Goal: Transaction & Acquisition: Purchase product/service

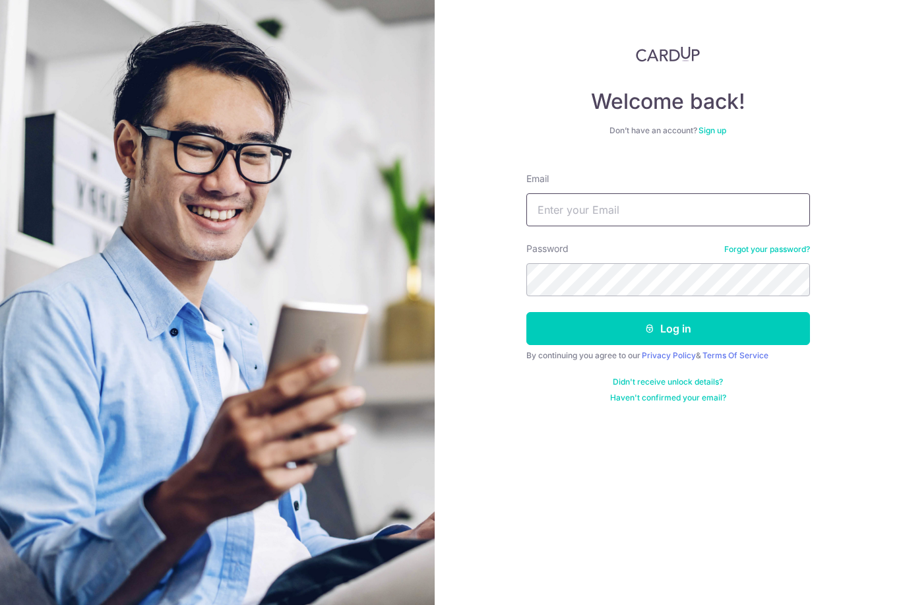
click at [615, 202] on input "Email" at bounding box center [669, 209] width 284 height 33
type input "Monsieur.kenneth@gmail.com"
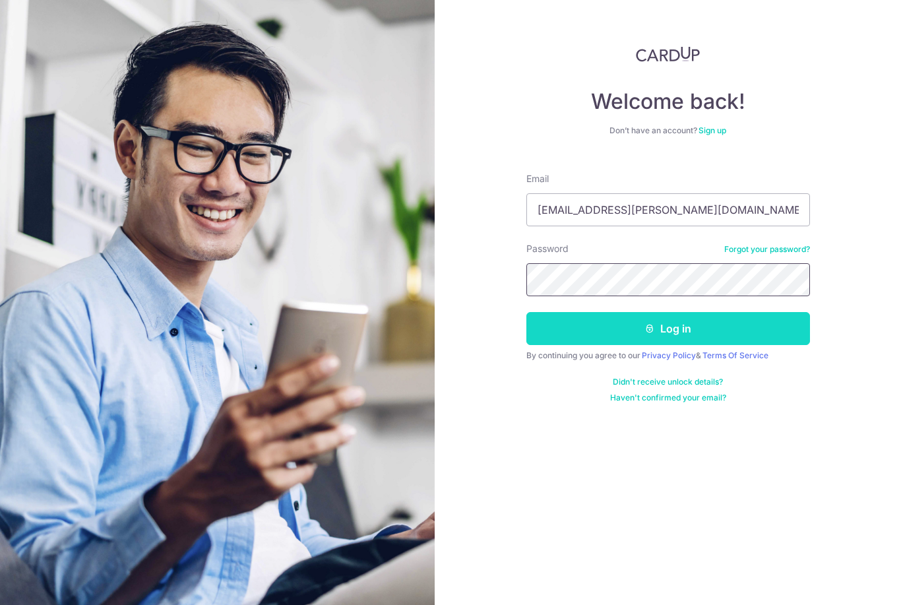
click at [789, 331] on button "Log in" at bounding box center [669, 328] width 284 height 33
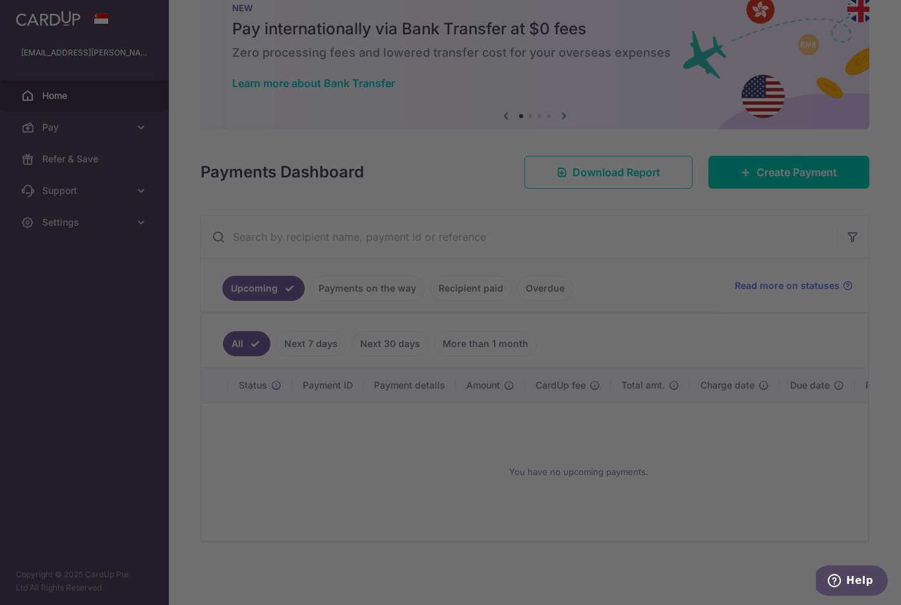
scroll to position [51, 0]
click at [618, 131] on div at bounding box center [455, 305] width 911 height 611
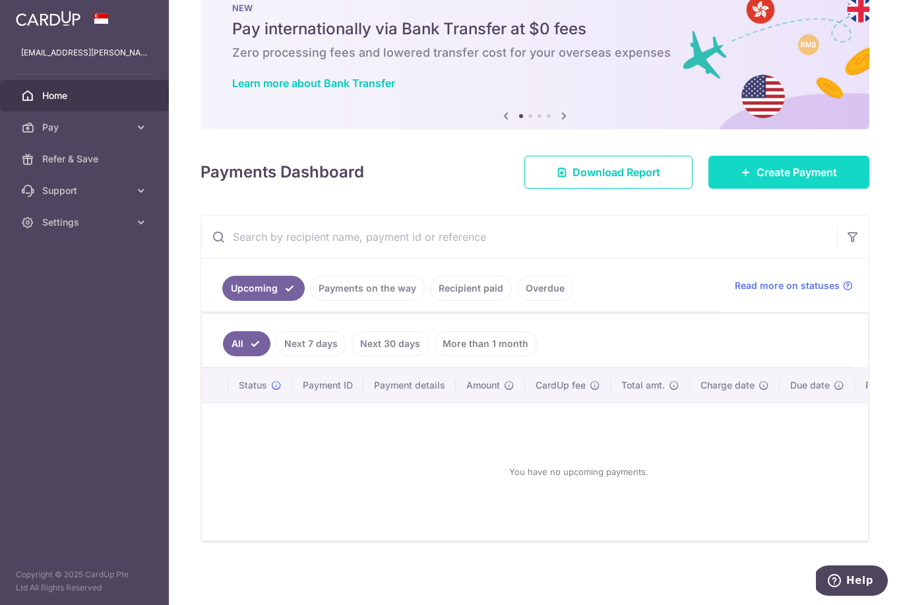
click at [813, 189] on link "Create Payment" at bounding box center [789, 172] width 161 height 33
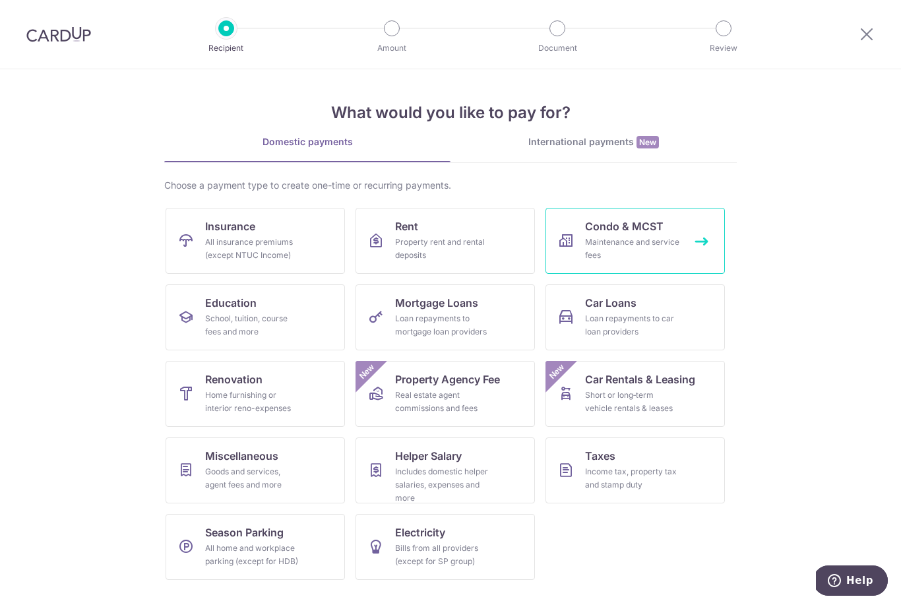
click at [683, 242] on link "Condo & MCST Maintenance and service fees" at bounding box center [635, 241] width 179 height 66
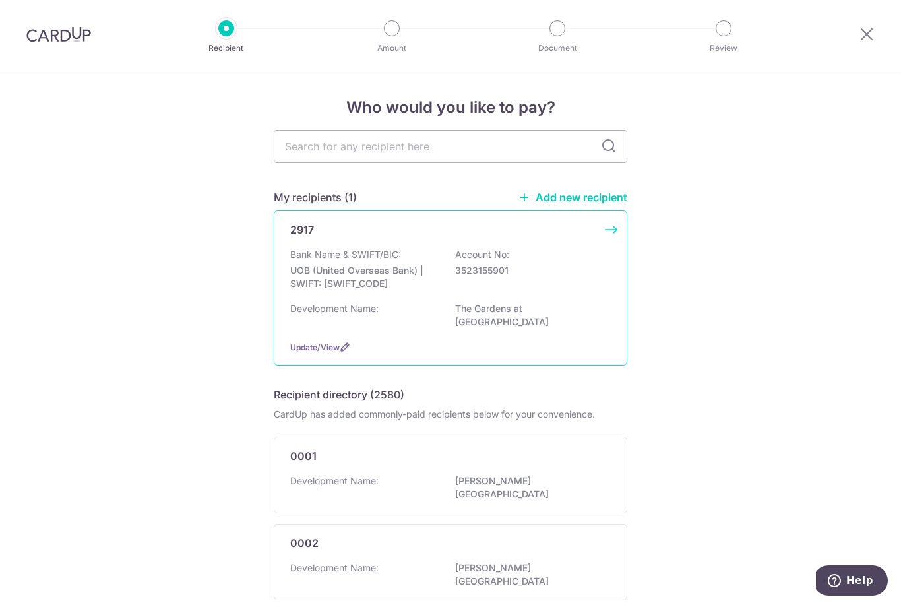
click at [572, 294] on div "Bank Name & SWIFT/BIC: UOB (United Overseas Bank) | SWIFT: UOVBSGSGXXX Account …" at bounding box center [450, 272] width 321 height 49
click at [610, 229] on div "2917 Bank Name & SWIFT/BIC: UOB (United Overseas Bank) | SWIFT: UOVBSGSGXXX Acc…" at bounding box center [451, 287] width 354 height 155
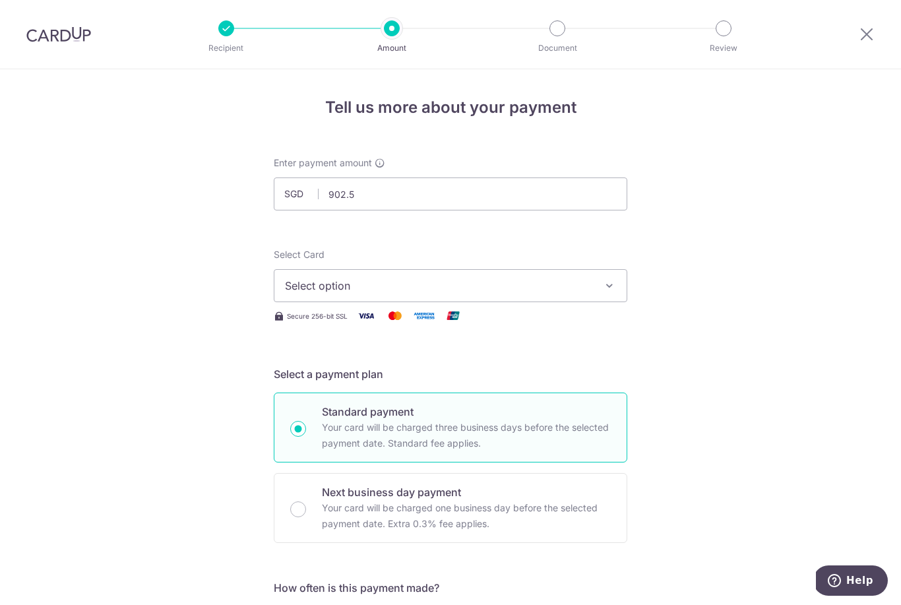
type input "902.52"
click at [618, 283] on button "Select option" at bounding box center [451, 285] width 354 height 33
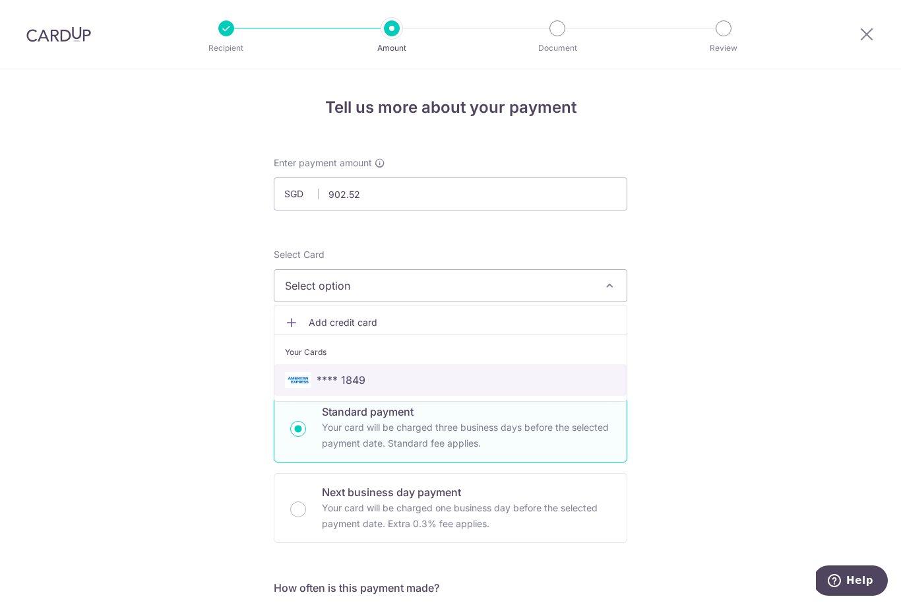
click at [538, 378] on span "**** 1849" at bounding box center [450, 380] width 331 height 16
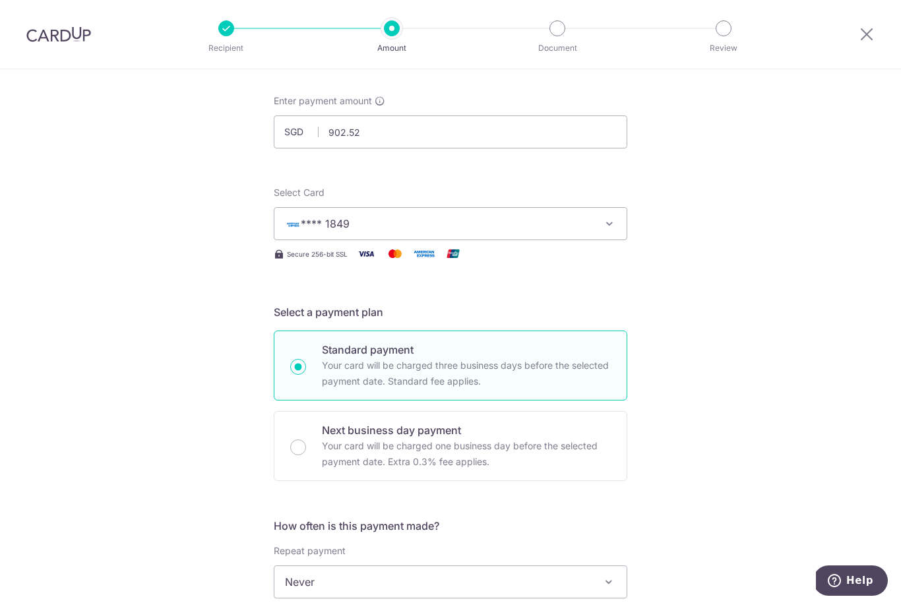
scroll to position [58, 0]
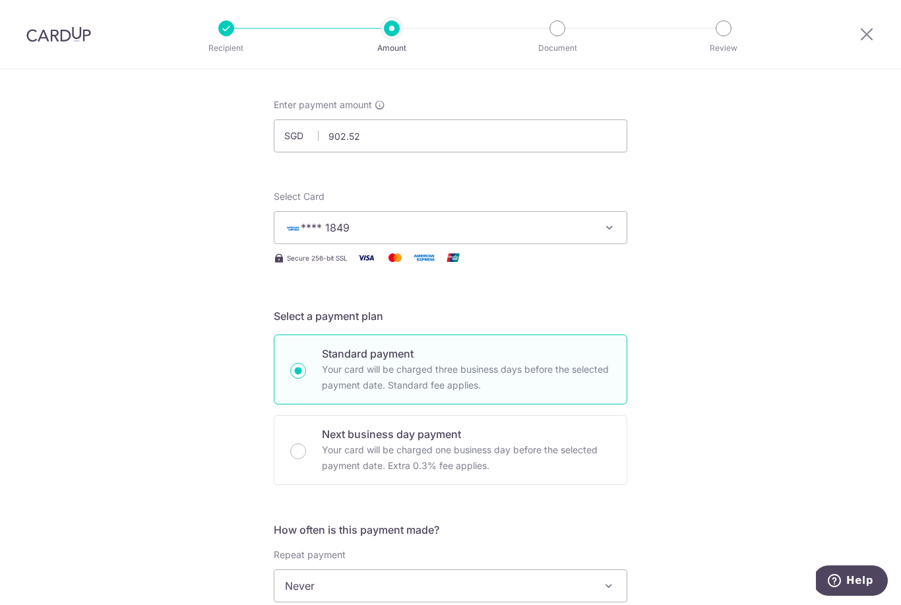
click at [619, 228] on button "**** 1849" at bounding box center [451, 227] width 354 height 33
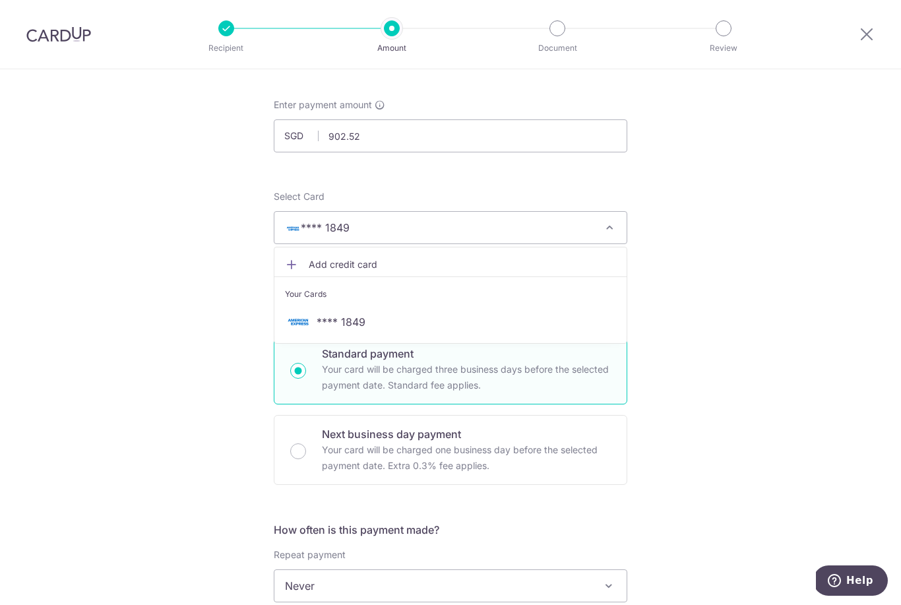
click at [606, 233] on div at bounding box center [450, 302] width 901 height 605
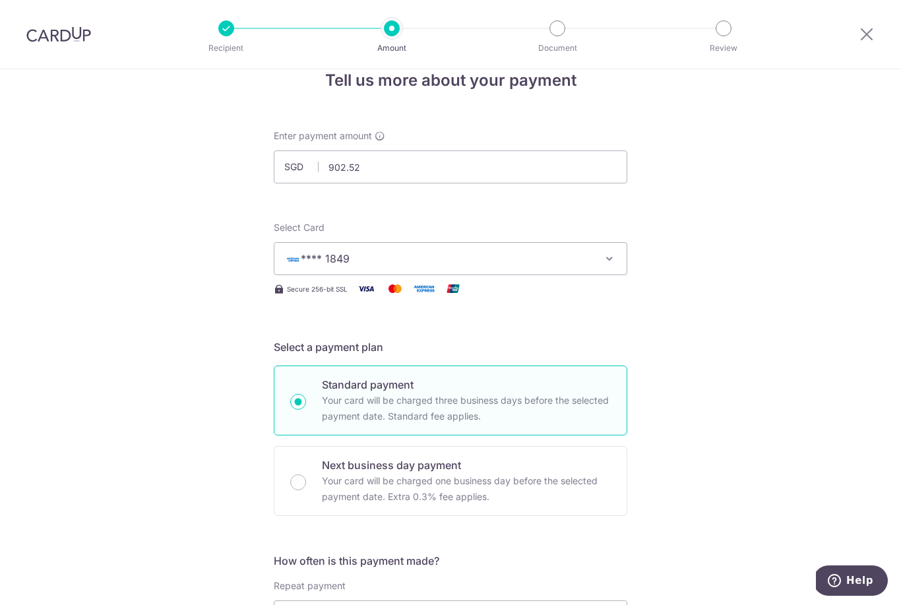
scroll to position [28, 0]
click at [606, 260] on icon "button" at bounding box center [609, 257] width 13 height 13
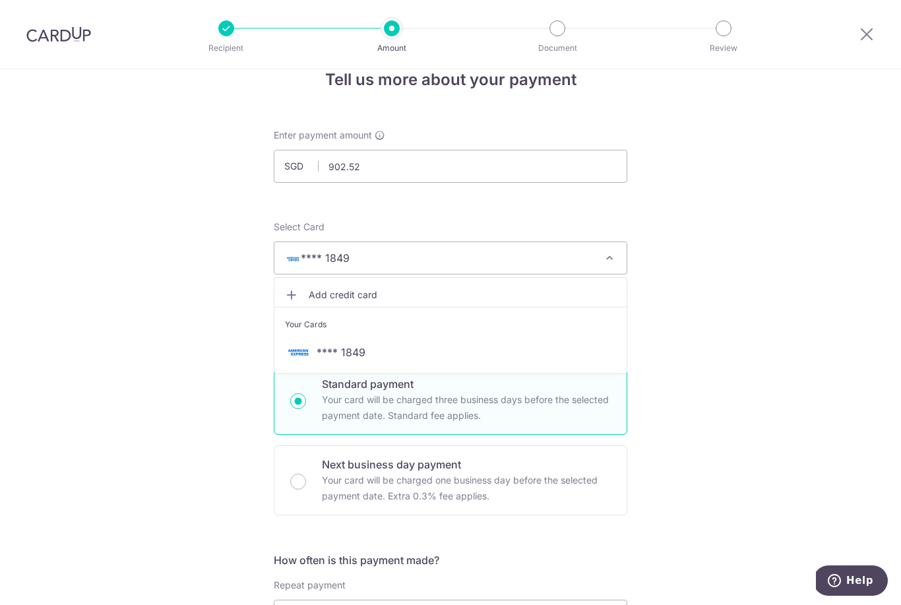
click at [725, 354] on div at bounding box center [450, 302] width 901 height 605
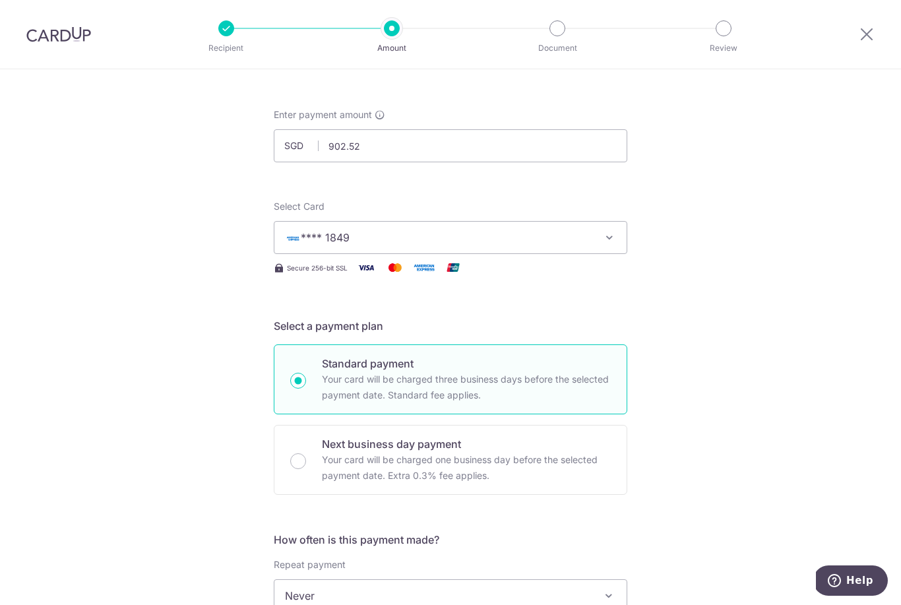
scroll to position [23, 0]
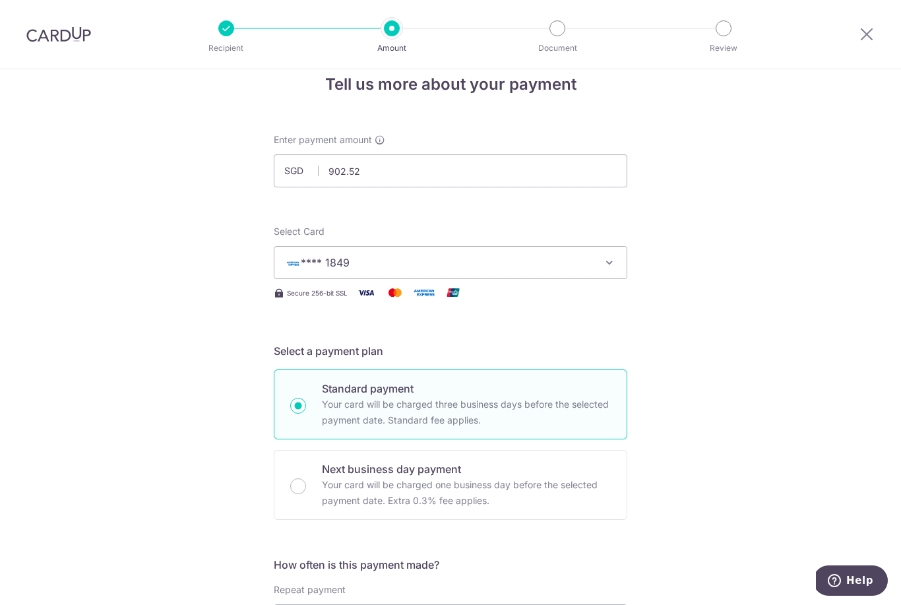
click at [594, 277] on button "**** 1849" at bounding box center [451, 262] width 354 height 33
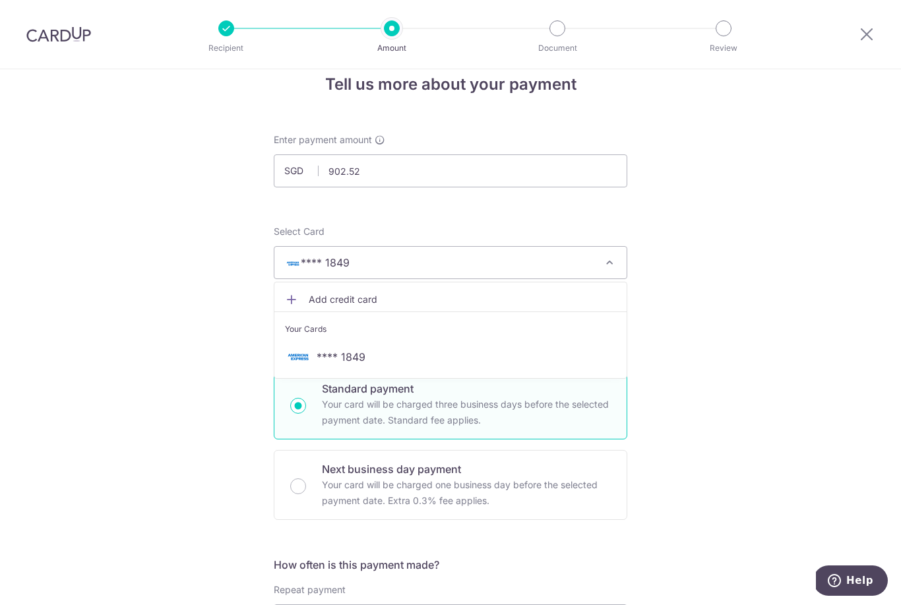
click at [571, 304] on span "Add credit card" at bounding box center [462, 299] width 307 height 13
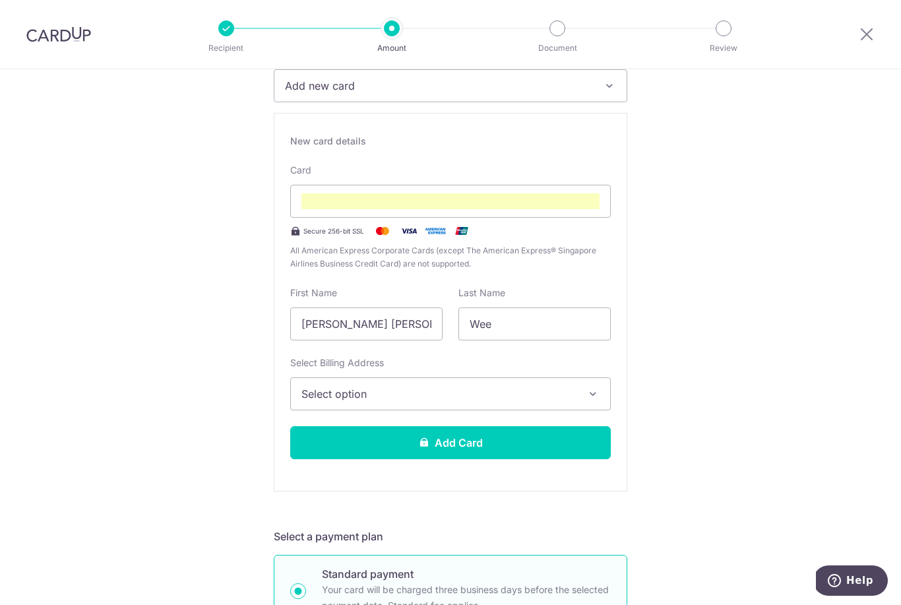
scroll to position [201, 0]
click at [596, 396] on icon "button" at bounding box center [593, 393] width 13 height 13
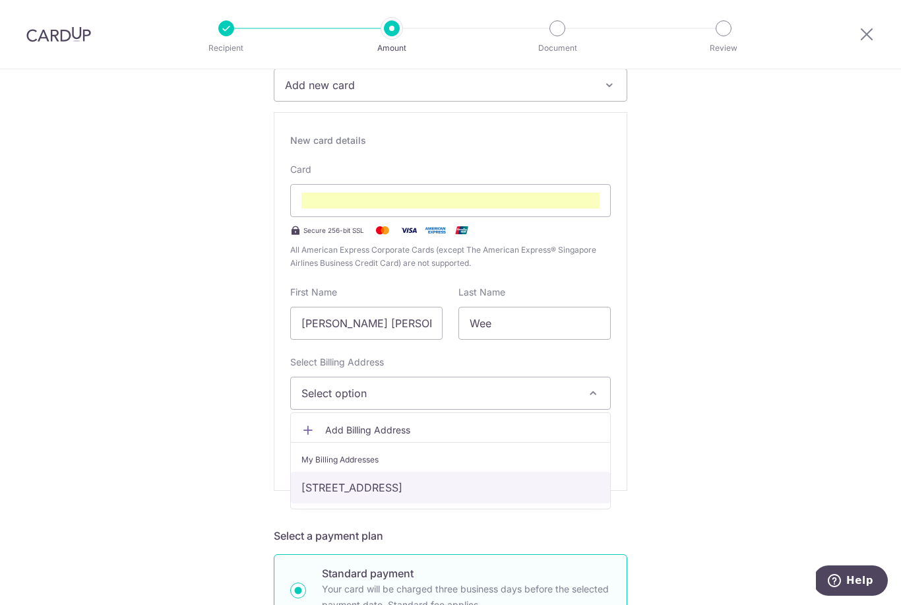
click at [582, 496] on link "[STREET_ADDRESS]" at bounding box center [450, 488] width 319 height 32
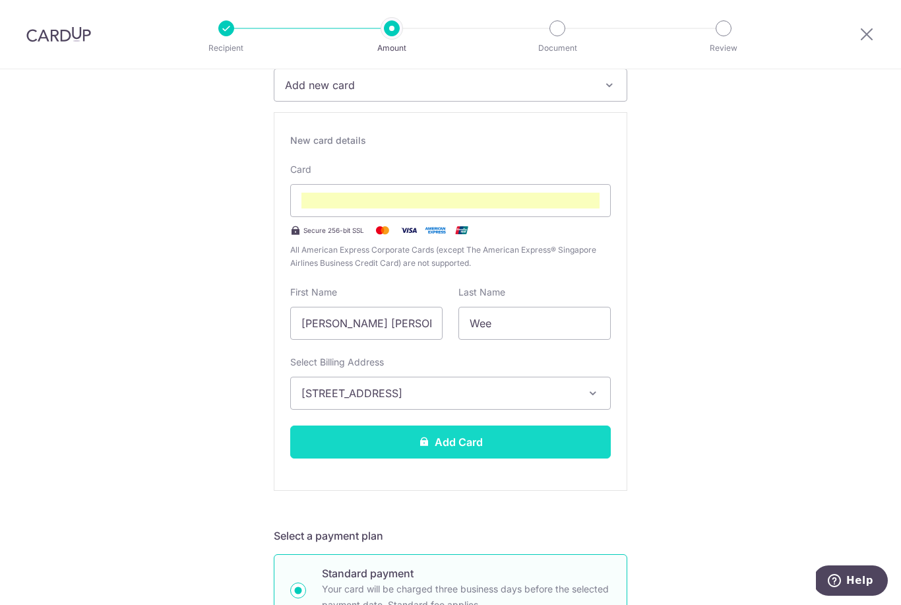
click at [570, 451] on button "Add Card" at bounding box center [450, 442] width 321 height 33
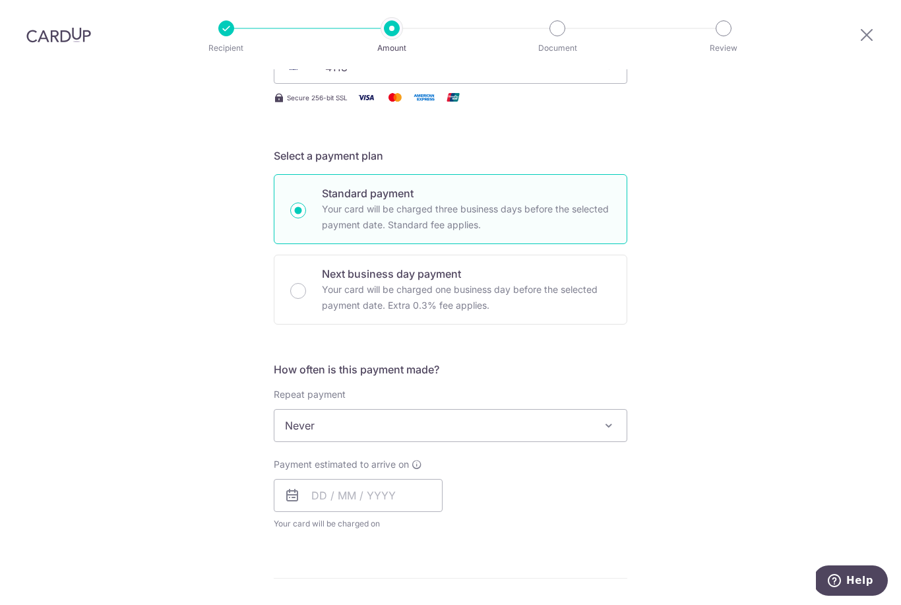
scroll to position [245, 0]
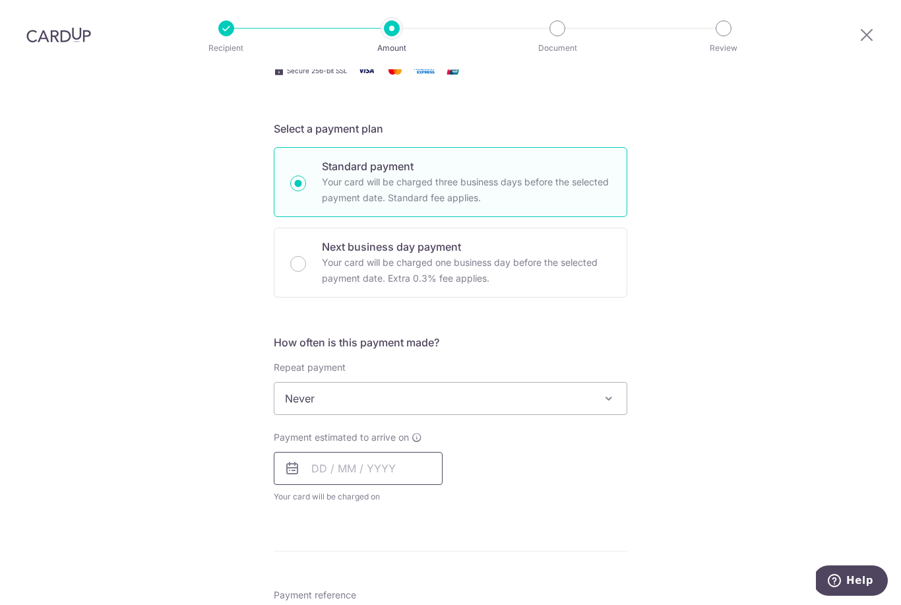
click at [414, 452] on input "text" at bounding box center [358, 468] width 169 height 33
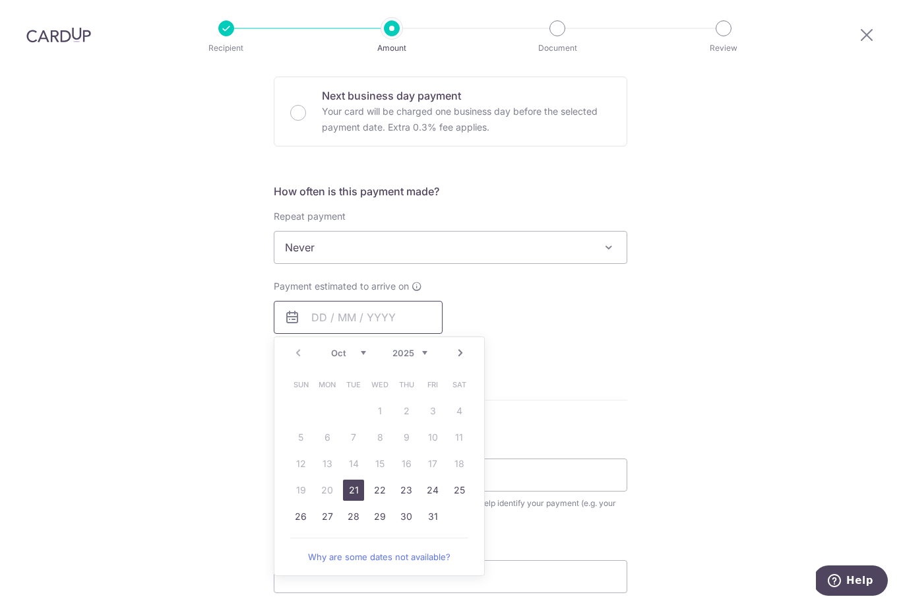
scroll to position [402, 0]
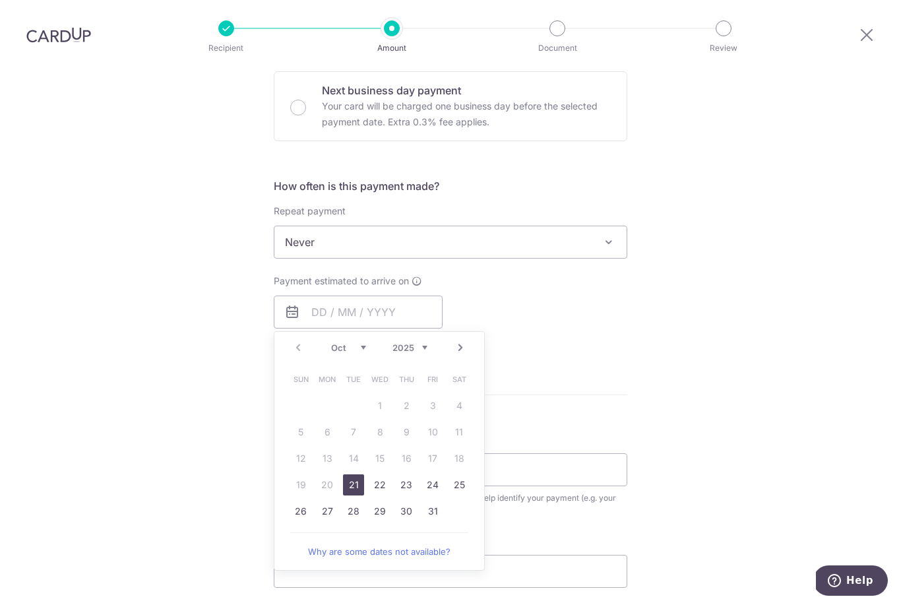
click at [432, 474] on link "24" at bounding box center [432, 484] width 21 height 21
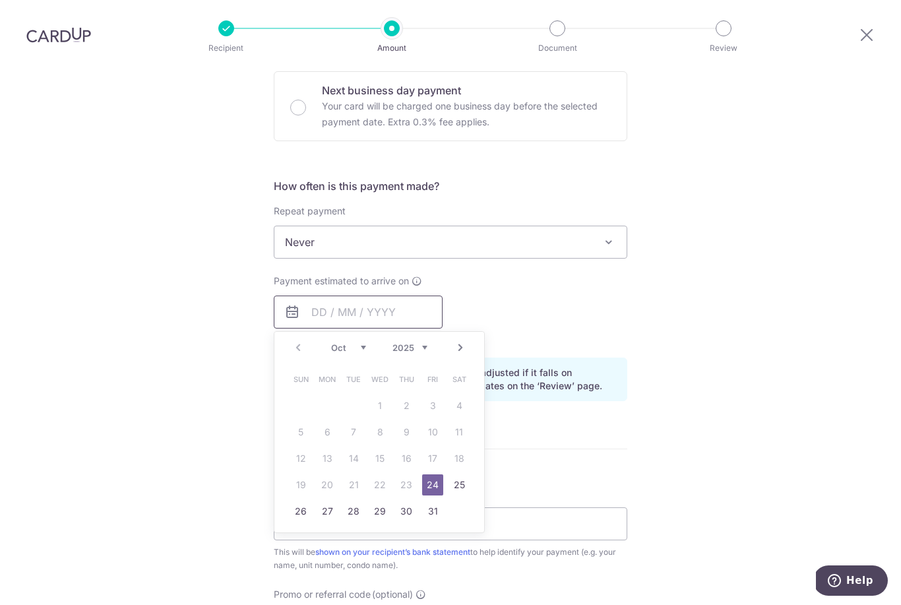
click at [334, 296] on input "text" at bounding box center [358, 312] width 169 height 33
click at [364, 296] on input "text" at bounding box center [358, 312] width 169 height 33
type input "[DATE]"
click at [606, 410] on form "Enter payment amount SGD 902.52 902.52 Card added successfully Select Card ****…" at bounding box center [451, 304] width 354 height 1099
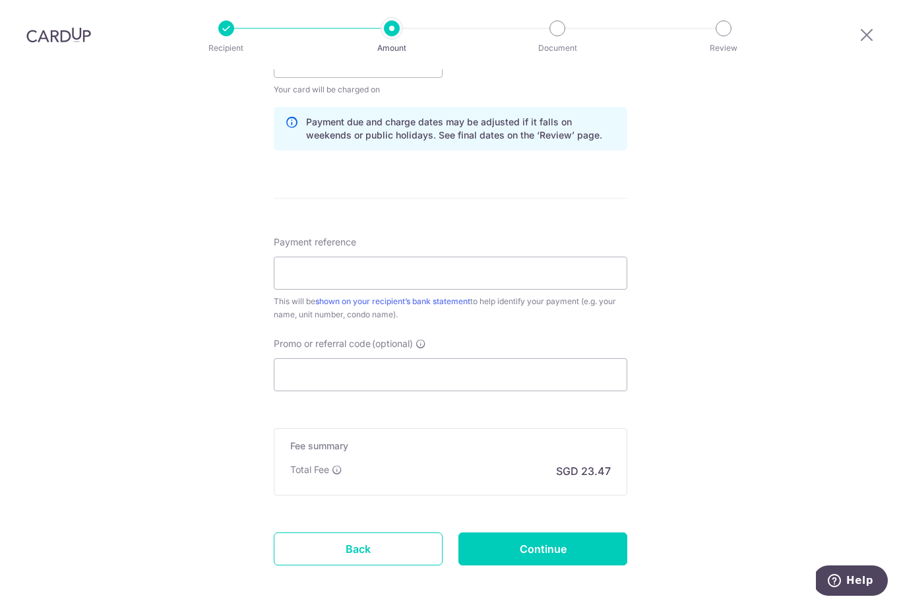
scroll to position [655, 0]
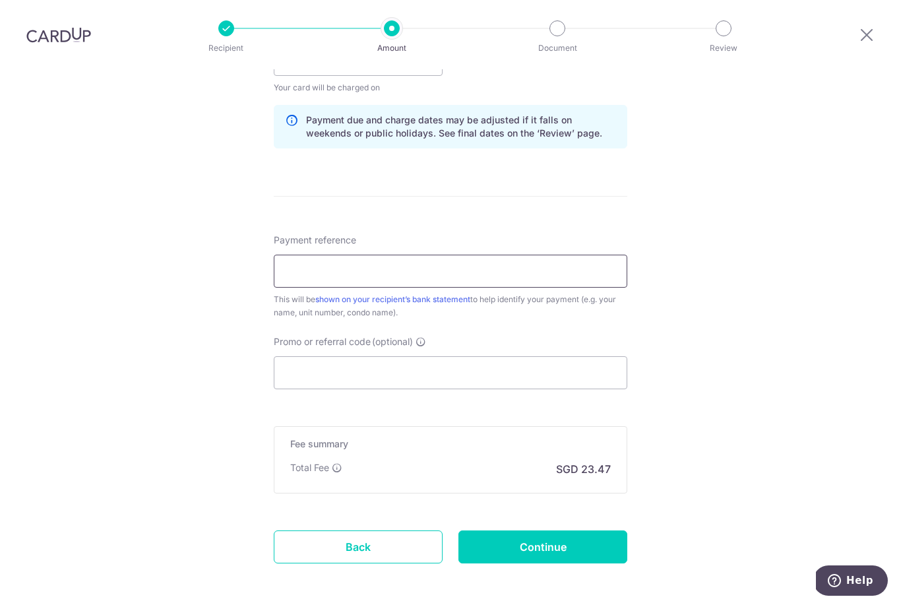
click at [463, 255] on input "Payment reference" at bounding box center [451, 271] width 354 height 33
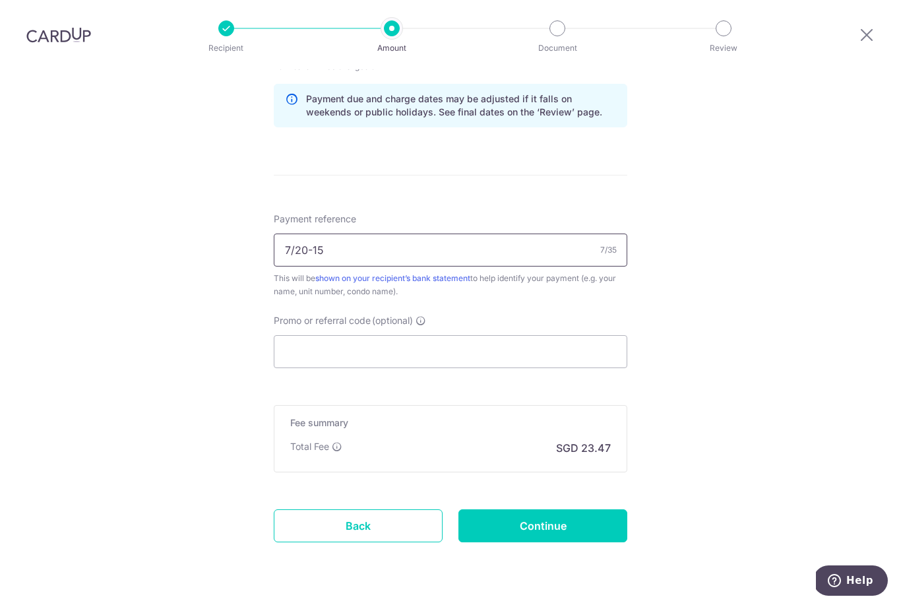
scroll to position [675, 0]
type input "7/20-15"
click at [545, 510] on input "Continue" at bounding box center [543, 526] width 169 height 33
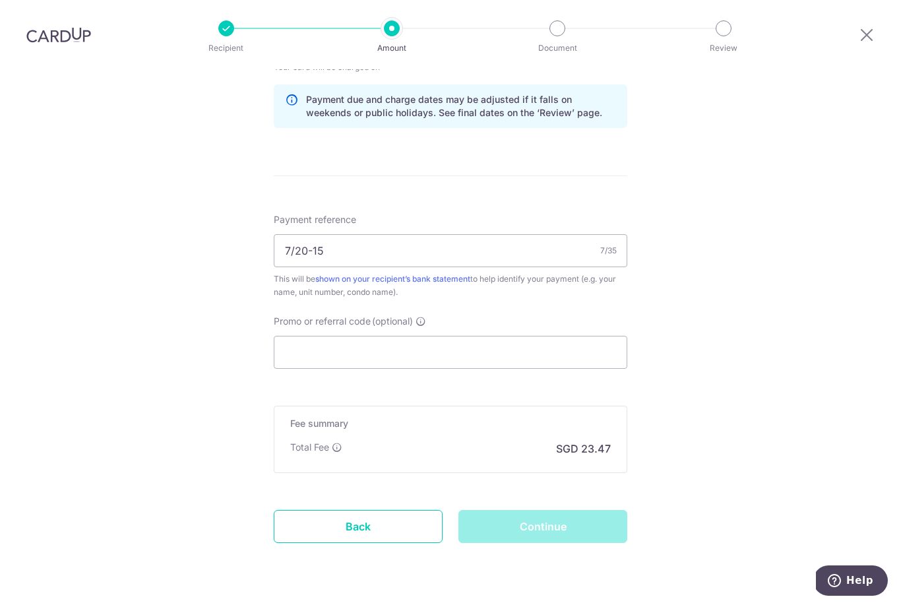
click at [543, 510] on div "Continue" at bounding box center [543, 526] width 185 height 33
click at [544, 510] on div "Continue" at bounding box center [543, 526] width 185 height 33
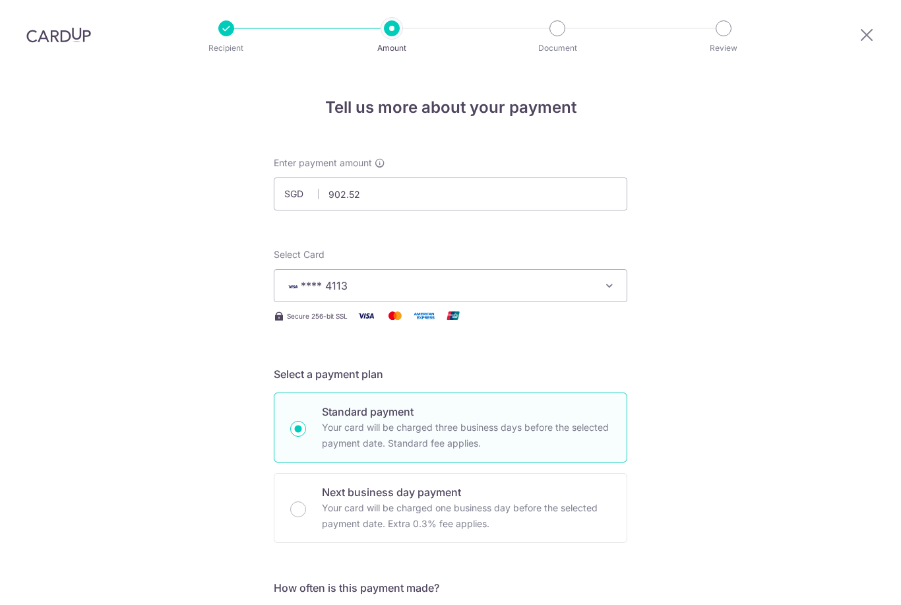
scroll to position [694, 0]
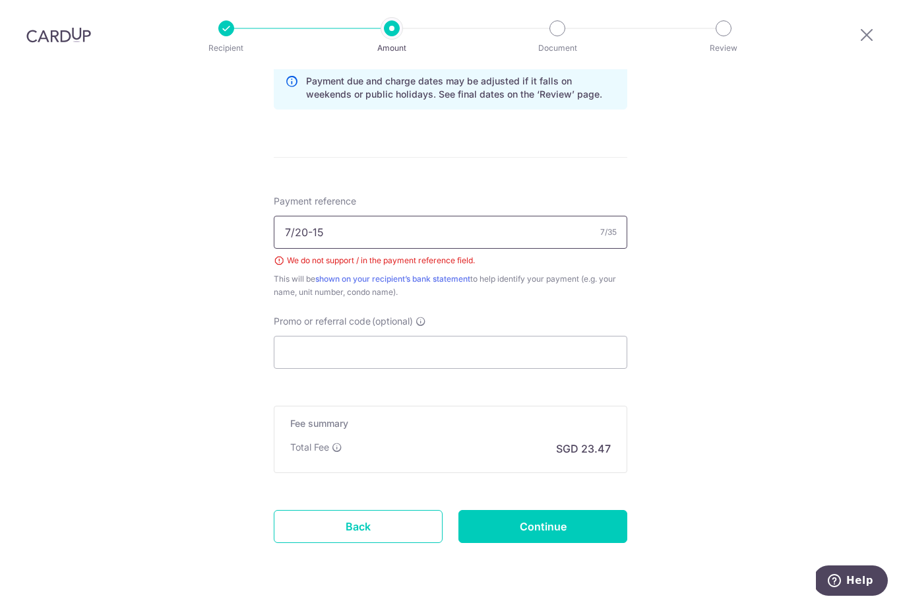
click at [490, 216] on input "7/20-15" at bounding box center [451, 232] width 354 height 33
type input "7"
click at [284, 254] on div "We do not support / in the payment reference field." at bounding box center [451, 260] width 354 height 13
click at [483, 216] on input "Payment reference" at bounding box center [451, 232] width 354 height 33
type input "Blk7#20-15"
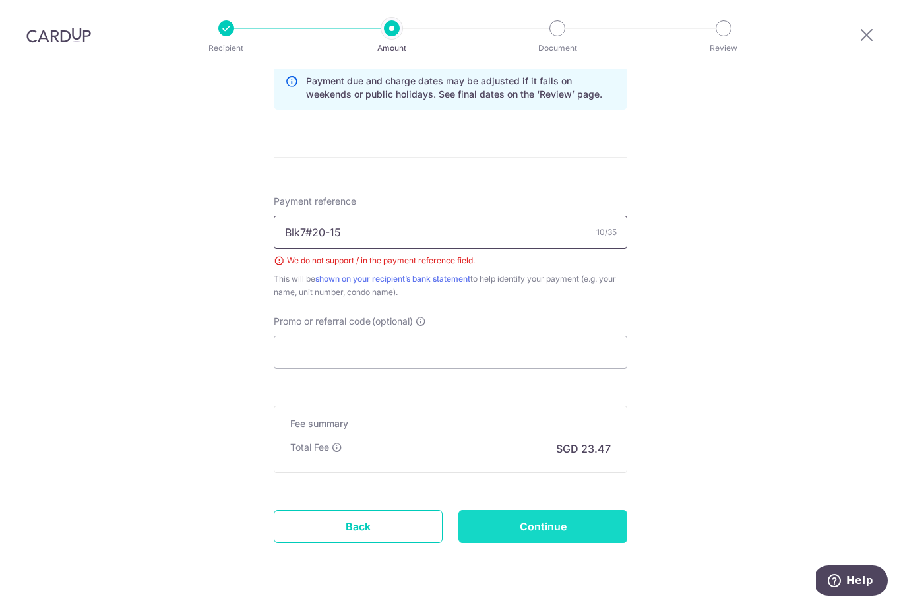
click at [586, 510] on input "Continue" at bounding box center [543, 526] width 169 height 33
click at [557, 510] on input "Continue" at bounding box center [543, 526] width 169 height 33
click at [444, 216] on input "Blk7#20-15" at bounding box center [451, 232] width 354 height 33
type input "Blk7Unit20-15"
click at [559, 510] on input "Continue" at bounding box center [543, 526] width 169 height 33
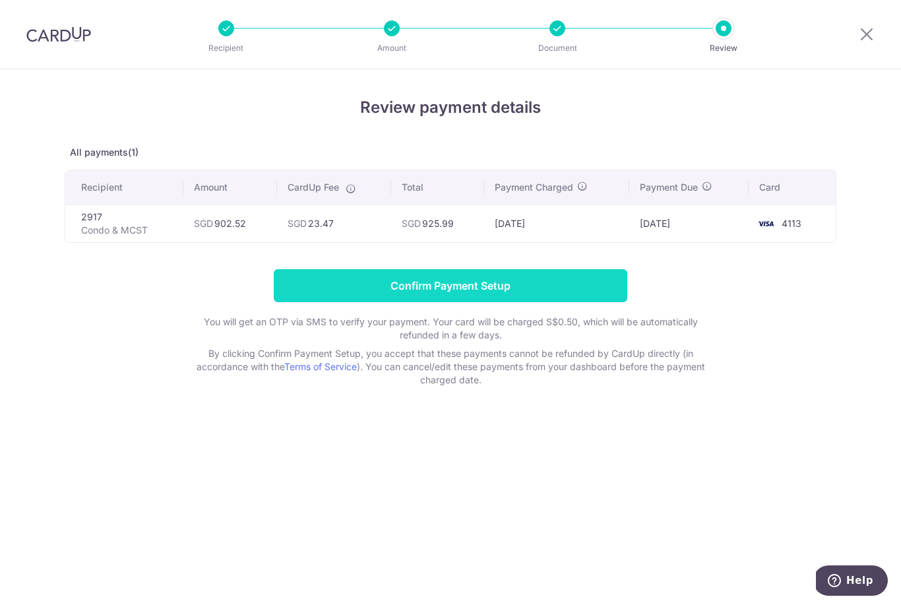
click at [595, 292] on input "Confirm Payment Setup" at bounding box center [451, 285] width 354 height 33
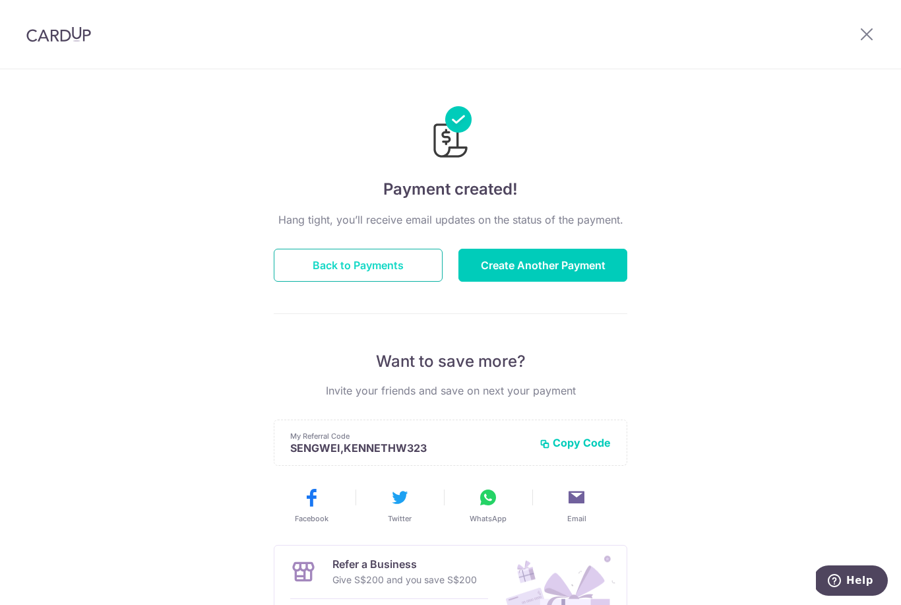
click at [386, 279] on button "Back to Payments" at bounding box center [358, 265] width 169 height 33
